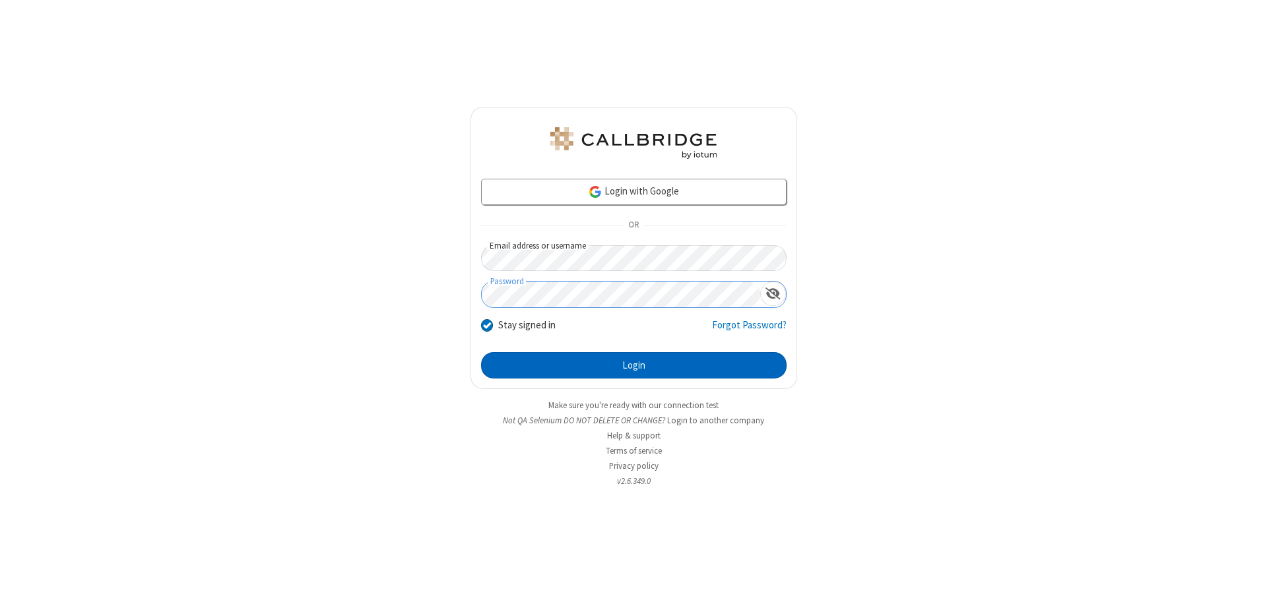
click at [633, 365] on button "Login" at bounding box center [633, 365] width 305 height 26
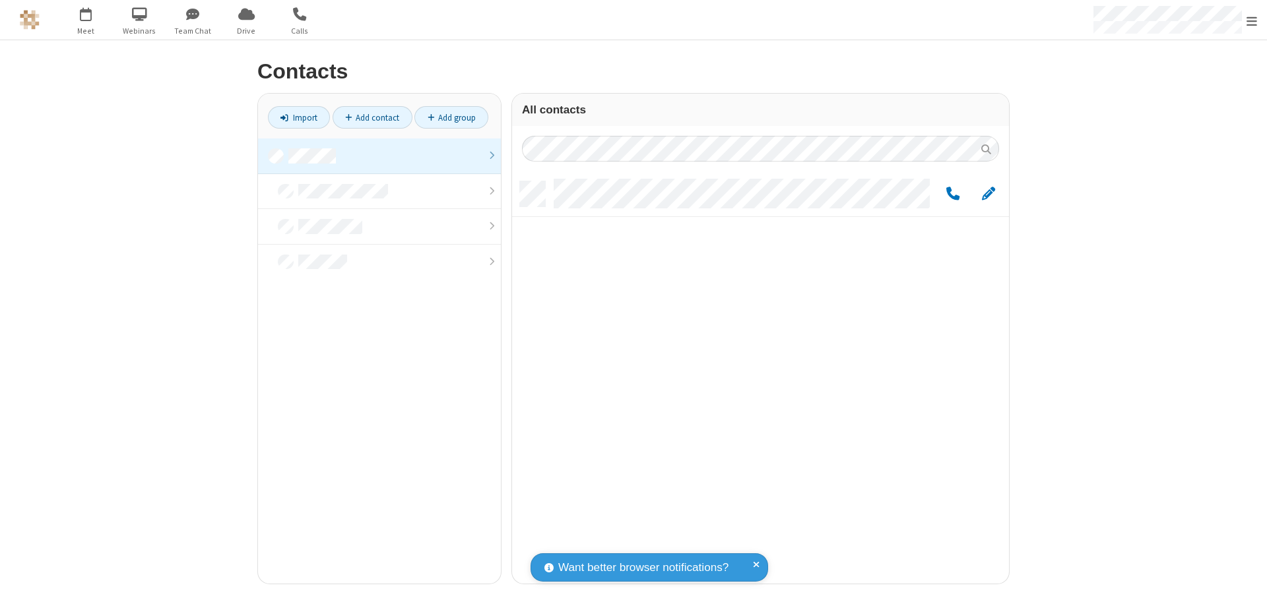
scroll to position [402, 487]
click at [379, 156] on link at bounding box center [379, 157] width 243 height 36
click at [372, 117] on link "Add contact" at bounding box center [372, 117] width 80 height 22
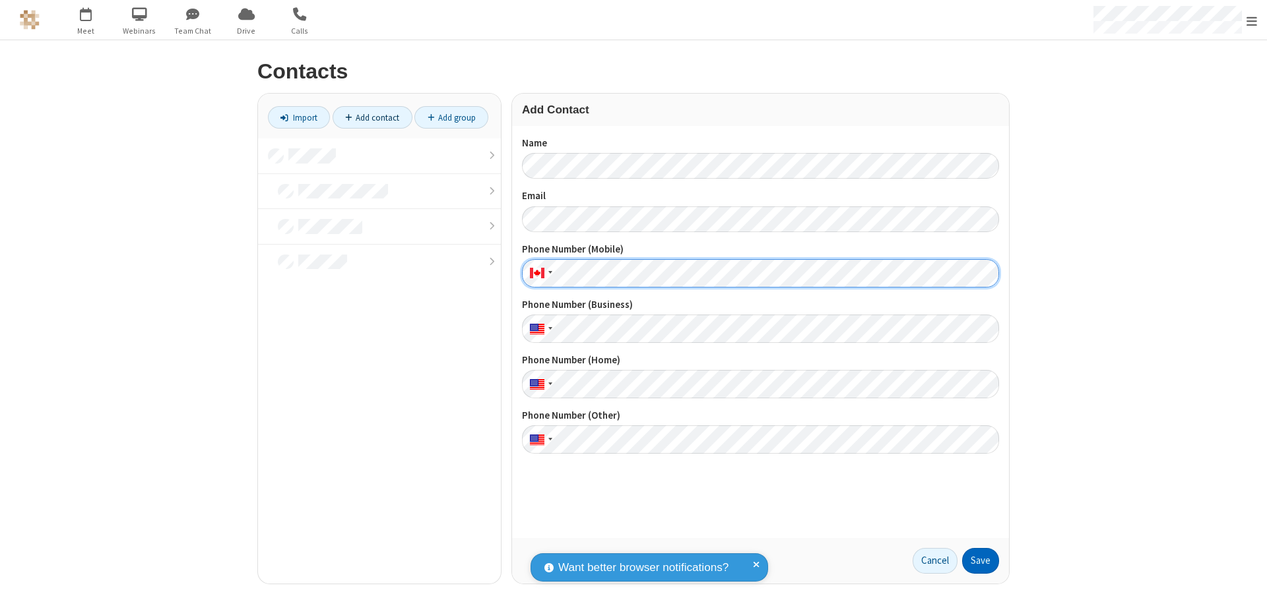
click at [980, 561] on button "Save" at bounding box center [980, 561] width 37 height 26
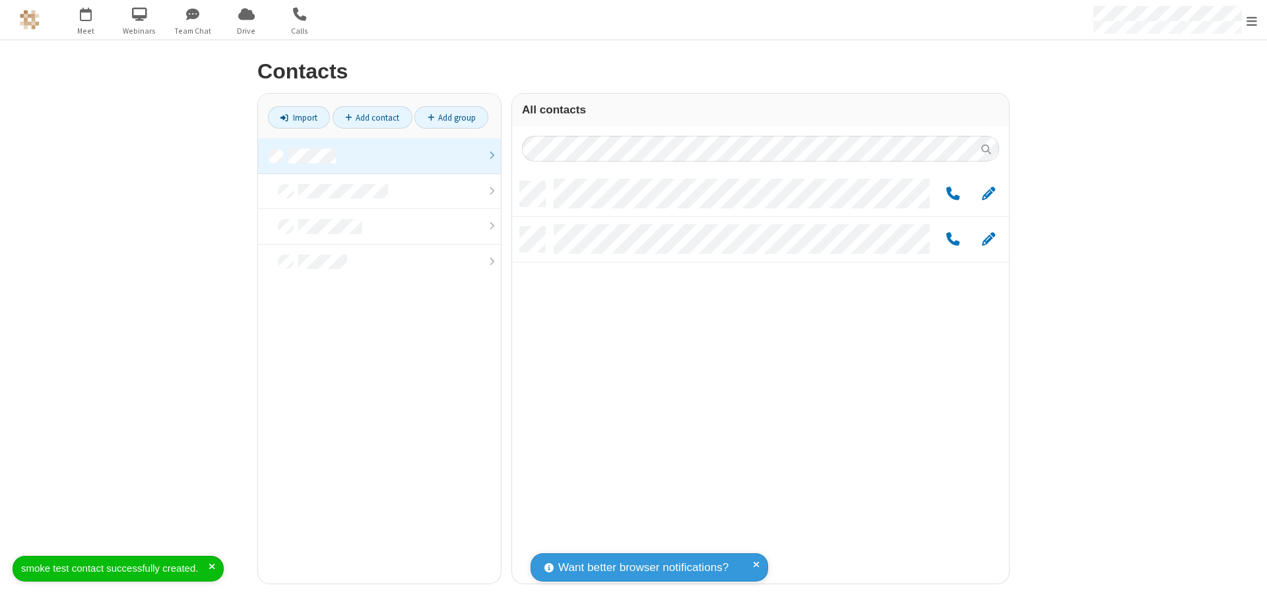
scroll to position [402, 487]
